Goal: Information Seeking & Learning: Learn about a topic

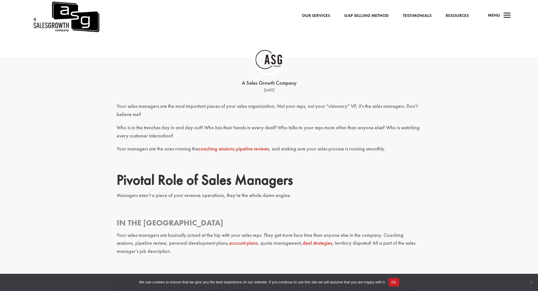
scroll to position [141, 0]
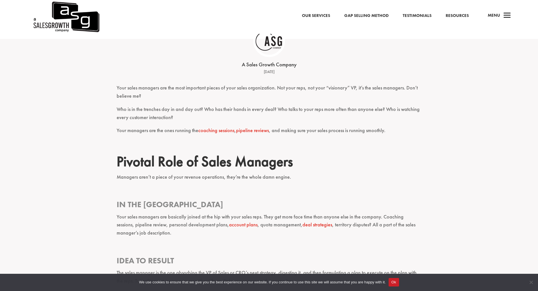
click at [259, 129] on link "pipeline reviews" at bounding box center [252, 130] width 33 height 6
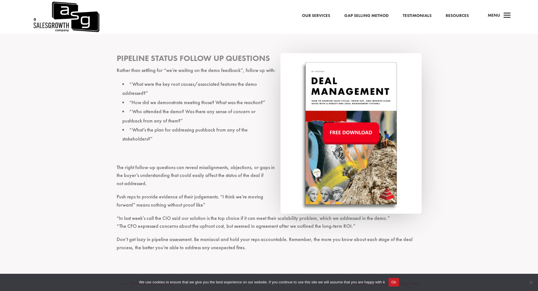
scroll to position [607, 0]
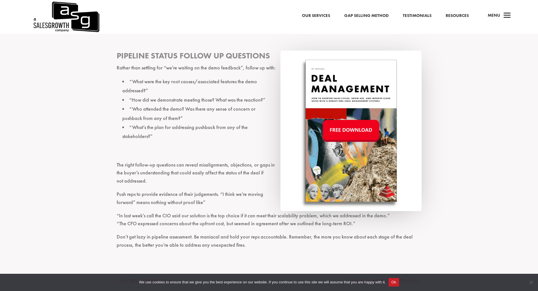
click at [406, 235] on p "Don’t get lazy in pipeline assessment. Be maniacal and hold your reps accountab…" at bounding box center [269, 243] width 305 height 21
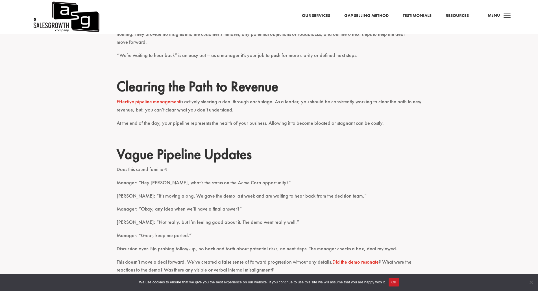
scroll to position [222, 0]
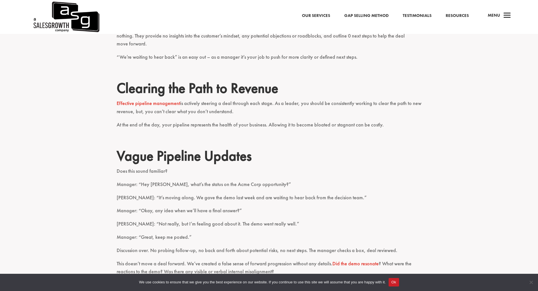
click at [406, 235] on p "Manager: “Great, keep me posted.”" at bounding box center [269, 239] width 305 height 13
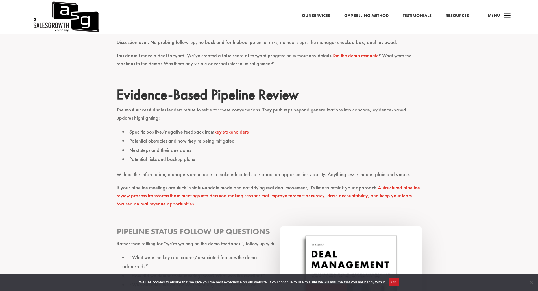
scroll to position [433, 0]
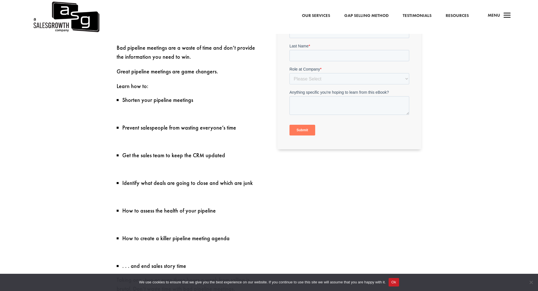
scroll to position [248, 0]
